Goal: Information Seeking & Learning: Find specific fact

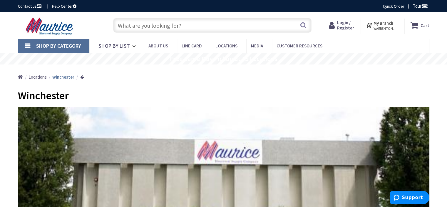
click at [169, 23] on input "text" at bounding box center [212, 25] width 198 height 15
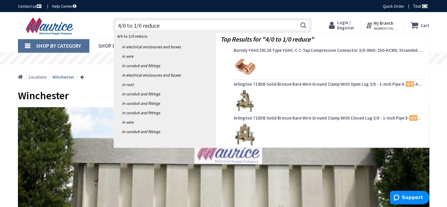
type input "4/0 to 1/0 reducer"
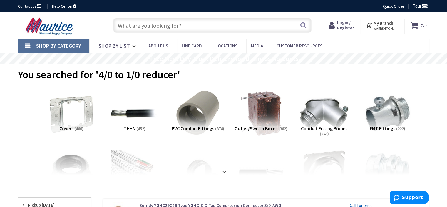
click at [133, 25] on input "text" at bounding box center [212, 25] width 198 height 15
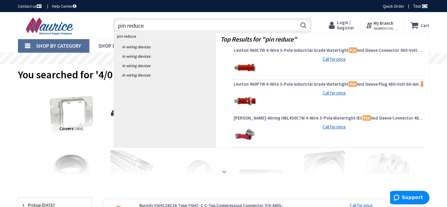
type input "pin reducer"
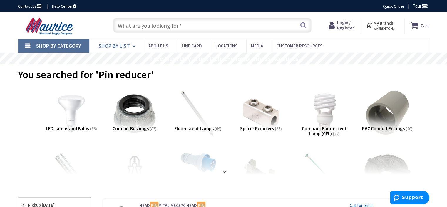
click at [116, 47] on span "Shop By List" at bounding box center [113, 45] width 31 height 7
click at [47, 45] on span "Shop By Category" at bounding box center [58, 45] width 45 height 7
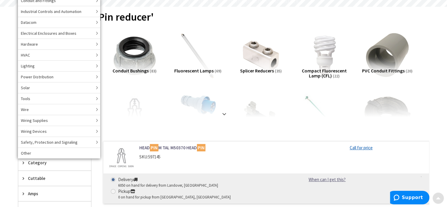
scroll to position [59, 0]
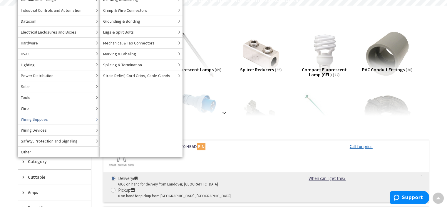
click at [29, 118] on span "Wiring Supplies" at bounding box center [34, 119] width 27 height 6
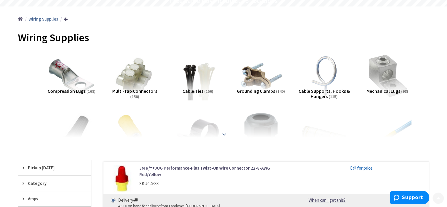
scroll to position [59, 0]
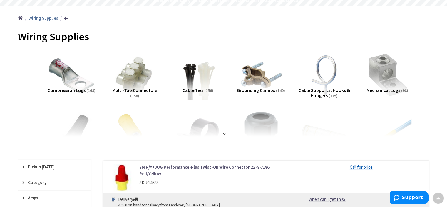
click at [70, 89] on span "Compression Lugs" at bounding box center [67, 90] width 38 height 6
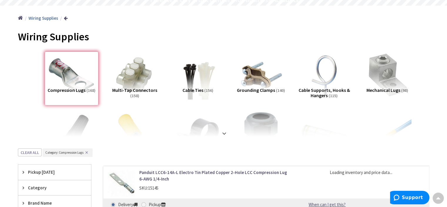
scroll to position [207, 0]
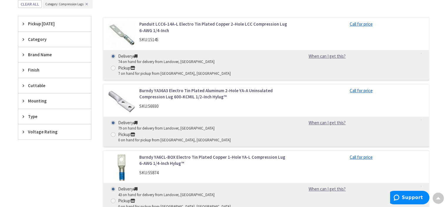
click at [39, 39] on span "Category" at bounding box center [52, 39] width 48 height 6
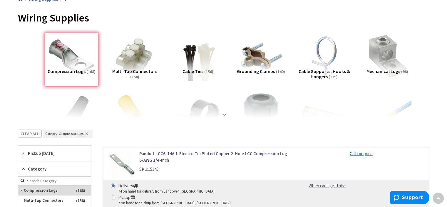
scroll to position [88, 0]
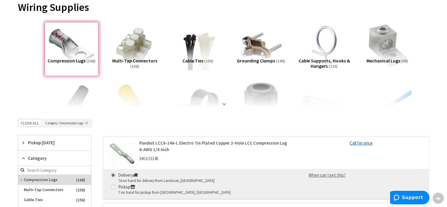
click at [224, 103] on strong at bounding box center [224, 104] width 7 height 6
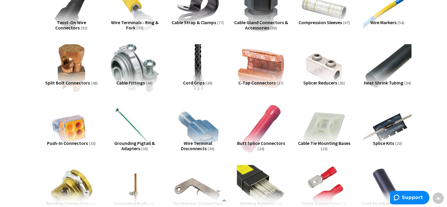
scroll to position [176, 0]
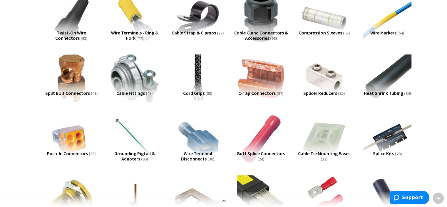
click at [324, 95] on span "Splicer Reducers" at bounding box center [320, 93] width 34 height 6
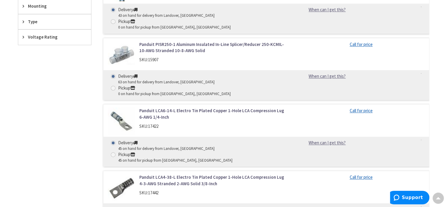
scroll to position [782, 0]
